Goal: Information Seeking & Learning: Learn about a topic

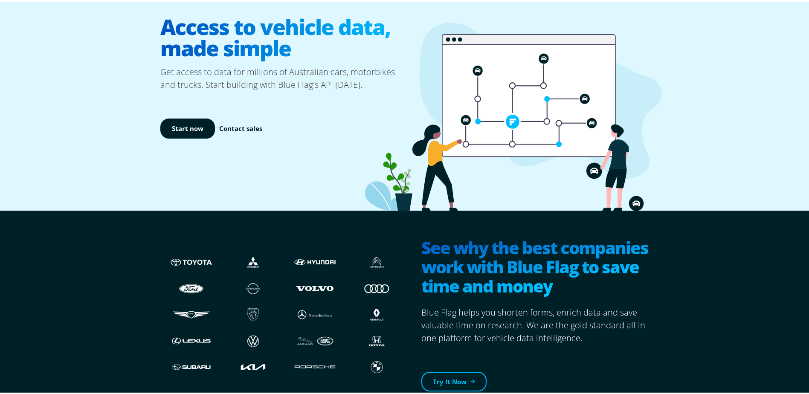
scroll to position [85, 0]
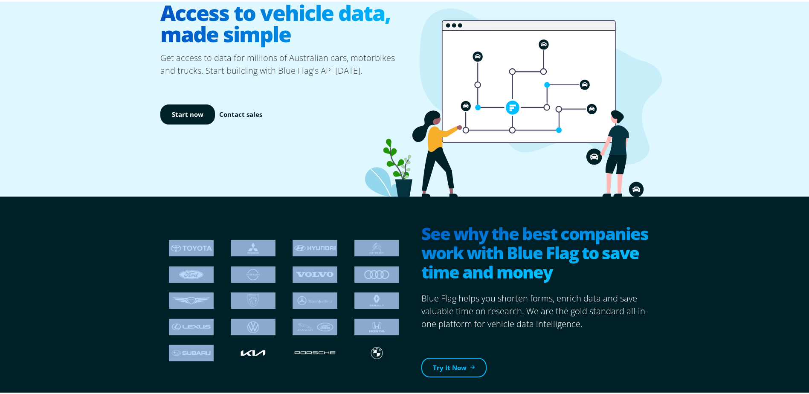
drag, startPoint x: 191, startPoint y: 292, endPoint x: 438, endPoint y: 144, distance: 287.6
click at [260, 261] on div at bounding box center [253, 273] width 62 height 26
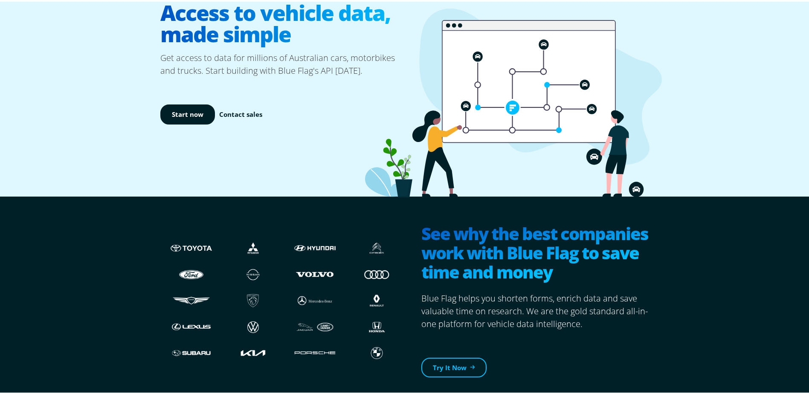
scroll to position [0, 0]
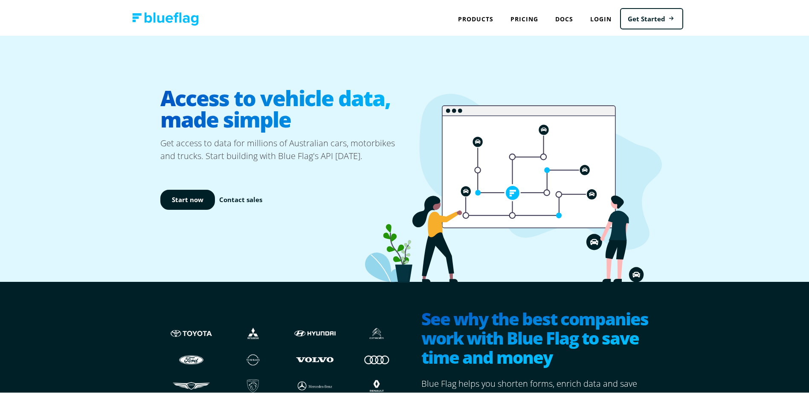
click at [169, 12] on img at bounding box center [165, 17] width 66 height 13
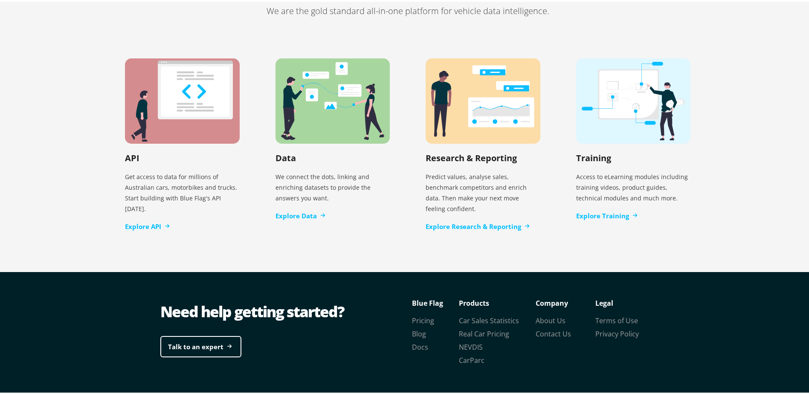
scroll to position [1738, 0]
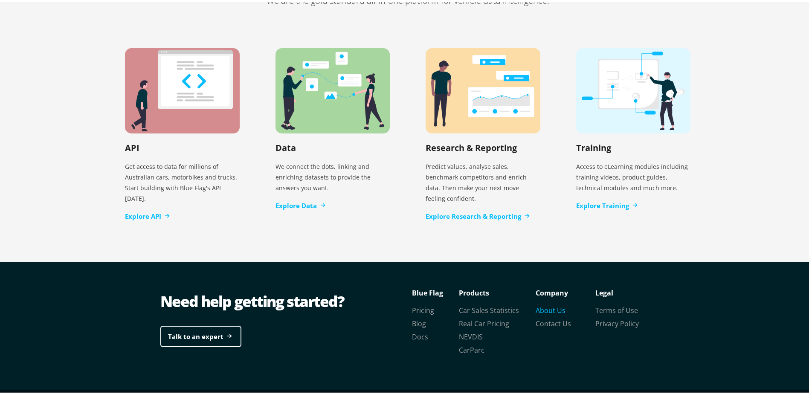
click at [550, 304] on link "About Us" at bounding box center [550, 308] width 30 height 9
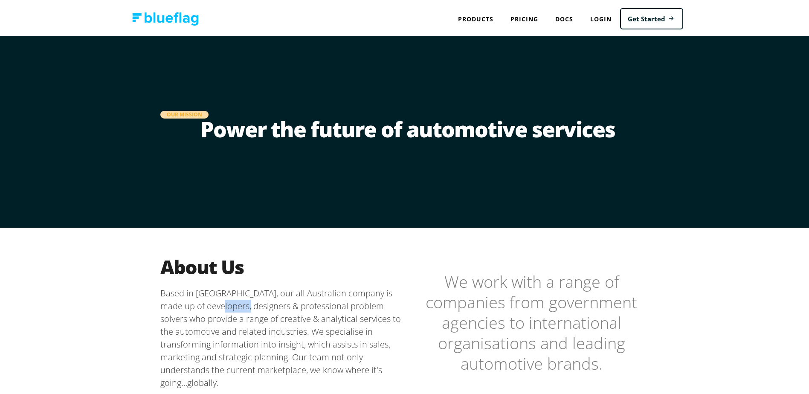
drag, startPoint x: 214, startPoint y: 305, endPoint x: 232, endPoint y: 306, distance: 18.4
click at [232, 306] on p "Based in [GEOGRAPHIC_DATA], our all Australian company is made up of developers…" at bounding box center [283, 336] width 247 height 102
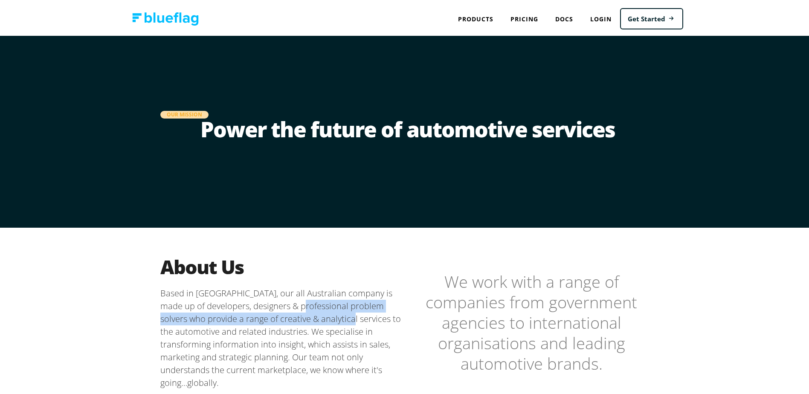
drag, startPoint x: 232, startPoint y: 306, endPoint x: 324, endPoint y: 313, distance: 92.3
click at [324, 313] on p "Based in [GEOGRAPHIC_DATA], our all Australian company is made up of developers…" at bounding box center [283, 336] width 247 height 102
drag, startPoint x: 324, startPoint y: 313, endPoint x: 215, endPoint y: 318, distance: 108.8
click at [215, 318] on p "Based in [GEOGRAPHIC_DATA], our all Australian company is made up of developers…" at bounding box center [283, 336] width 247 height 102
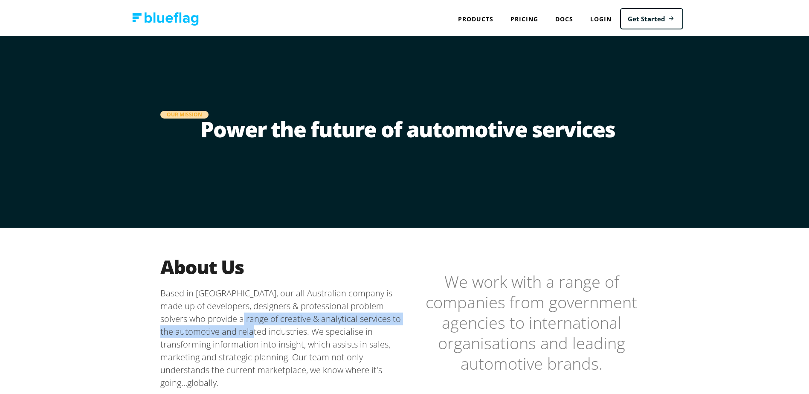
drag, startPoint x: 228, startPoint y: 318, endPoint x: 266, endPoint y: 324, distance: 38.8
click at [266, 324] on p "Based in [GEOGRAPHIC_DATA], our all Australian company is made up of developers…" at bounding box center [283, 336] width 247 height 102
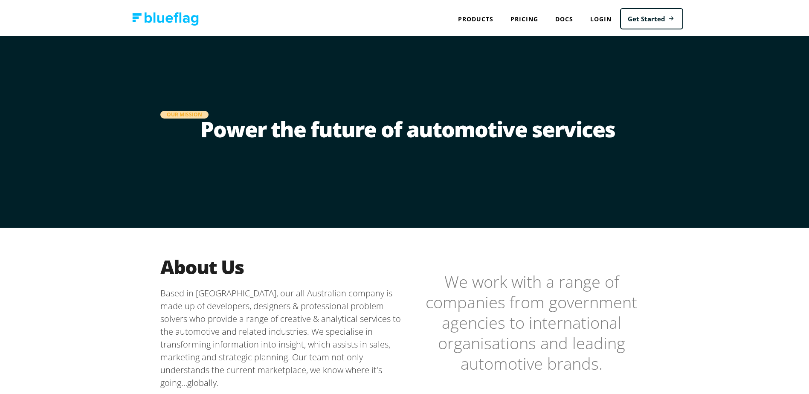
drag, startPoint x: 266, startPoint y: 324, endPoint x: 319, endPoint y: 328, distance: 53.0
click at [318, 328] on p "Based in [GEOGRAPHIC_DATA], our all Australian company is made up of developers…" at bounding box center [283, 336] width 247 height 102
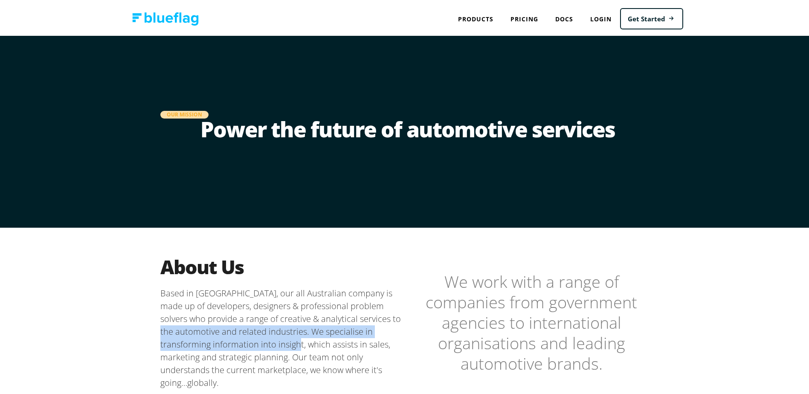
drag, startPoint x: 199, startPoint y: 328, endPoint x: 272, endPoint y: 338, distance: 72.7
click at [272, 338] on p "Based in [GEOGRAPHIC_DATA], our all Australian company is made up of developers…" at bounding box center [283, 336] width 247 height 102
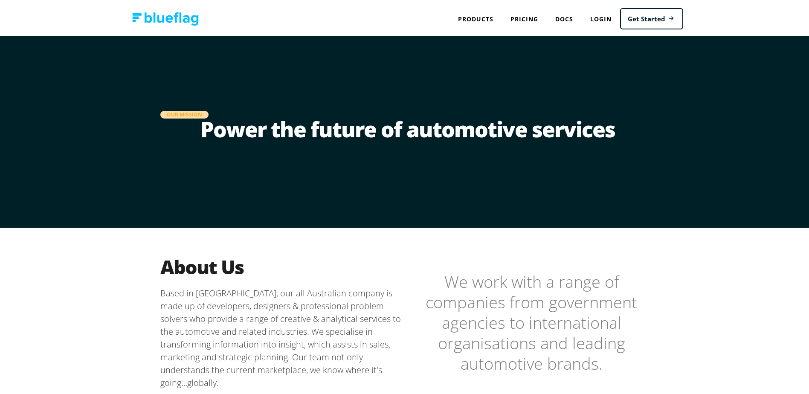
drag, startPoint x: 272, startPoint y: 338, endPoint x: 331, endPoint y: 345, distance: 59.7
click at [331, 345] on p "Based in [GEOGRAPHIC_DATA], our all Australian company is made up of developers…" at bounding box center [283, 336] width 247 height 102
drag, startPoint x: 331, startPoint y: 345, endPoint x: 390, endPoint y: 348, distance: 59.7
click at [392, 347] on p "Based in [GEOGRAPHIC_DATA], our all Australian company is made up of developers…" at bounding box center [283, 336] width 247 height 102
drag, startPoint x: 208, startPoint y: 344, endPoint x: 238, endPoint y: 344, distance: 29.8
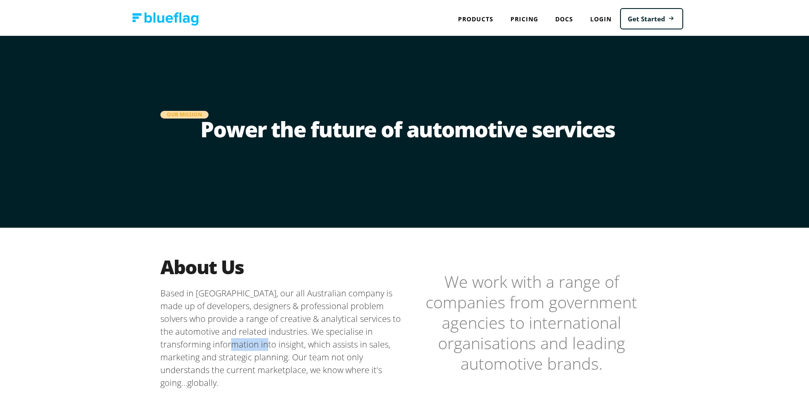
click at [238, 344] on p "Based in [GEOGRAPHIC_DATA], our all Australian company is made up of developers…" at bounding box center [283, 336] width 247 height 102
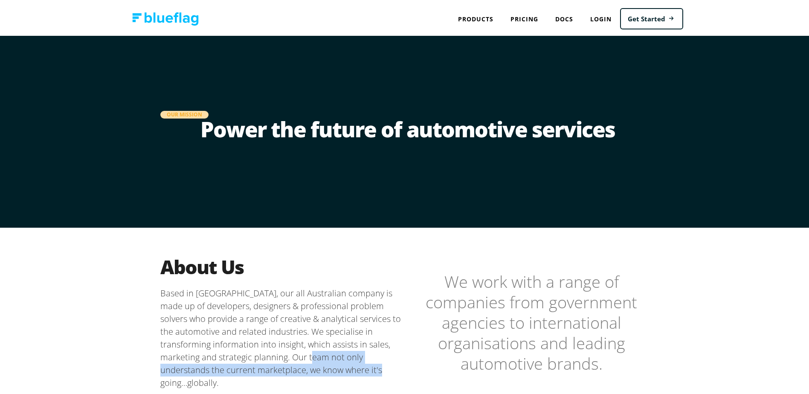
drag, startPoint x: 238, startPoint y: 344, endPoint x: 313, endPoint y: 365, distance: 77.9
click at [313, 365] on p "Based in [GEOGRAPHIC_DATA], our all Australian company is made up of developers…" at bounding box center [283, 336] width 247 height 102
drag, startPoint x: 313, startPoint y: 365, endPoint x: 296, endPoint y: 360, distance: 18.2
click at [296, 360] on p "Based in [GEOGRAPHIC_DATA], our all Australian company is made up of developers…" at bounding box center [283, 336] width 247 height 102
click at [162, 21] on img at bounding box center [165, 17] width 66 height 13
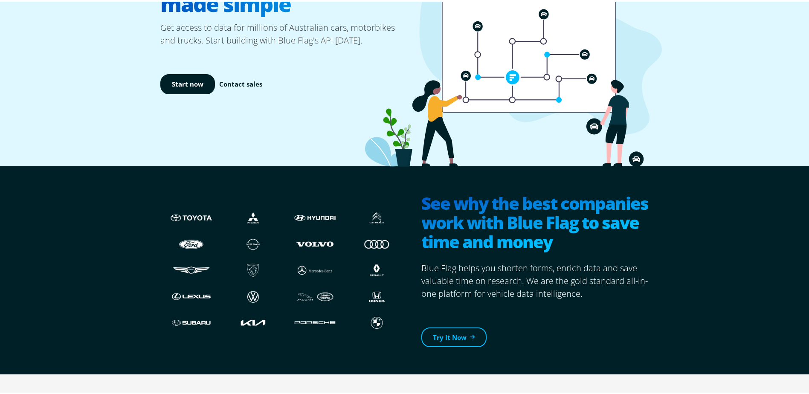
scroll to position [128, 0]
